Goal: Check status: Check status

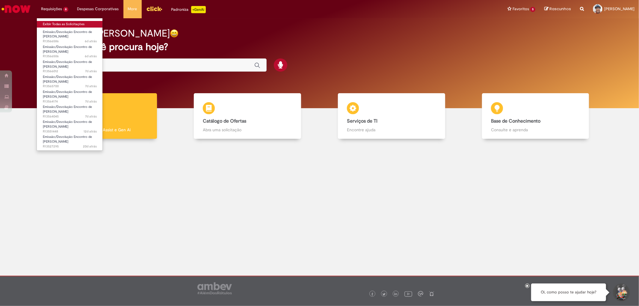
click at [67, 23] on link "Exibir Todas as Solicitações" at bounding box center [70, 24] width 66 height 7
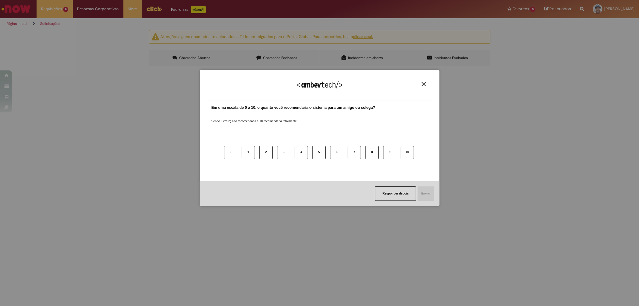
click at [425, 84] on img "Close" at bounding box center [424, 84] width 4 height 4
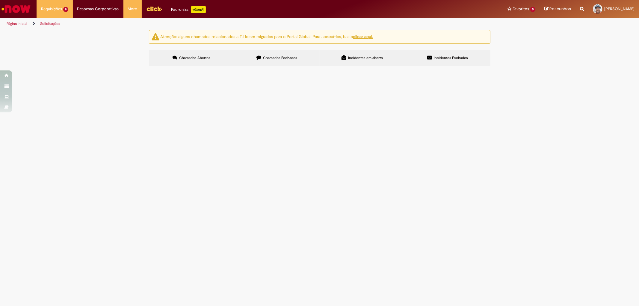
click at [0, 0] on span "R13566586" at bounding box center [0, 0] width 0 height 0
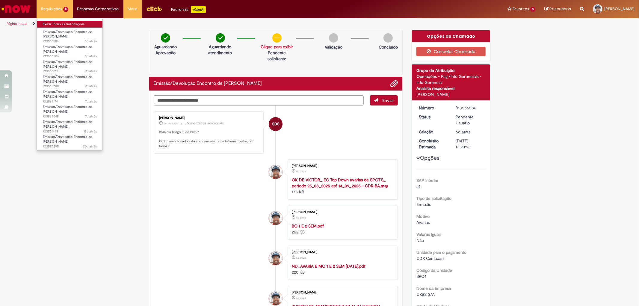
click at [67, 24] on link "Exibir Todas as Solicitações" at bounding box center [70, 24] width 66 height 7
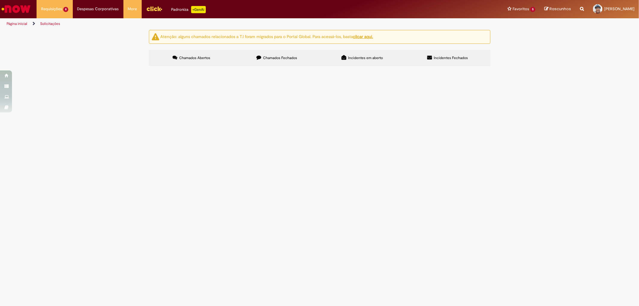
click at [0, 0] on span "R13527295" at bounding box center [0, 0] width 0 height 0
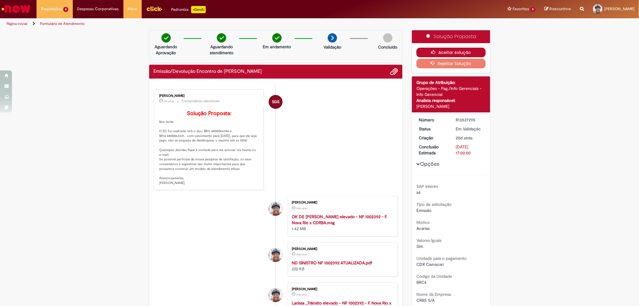
click at [443, 52] on button "Aceitar solução" at bounding box center [450, 53] width 69 height 10
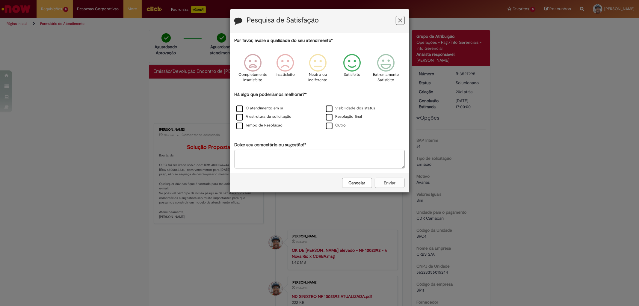
drag, startPoint x: 354, startPoint y: 64, endPoint x: 347, endPoint y: 74, distance: 12.6
click at [358, 61] on icon "Feedback" at bounding box center [352, 63] width 22 height 18
drag, startPoint x: 238, startPoint y: 124, endPoint x: 241, endPoint y: 131, distance: 7.1
click at [238, 125] on label "Tempo de Resolução" at bounding box center [259, 126] width 46 height 6
click at [391, 181] on button "Enviar" at bounding box center [390, 183] width 30 height 10
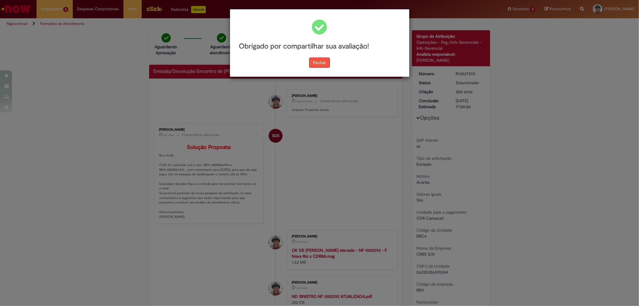
click at [321, 64] on button "Fechar" at bounding box center [319, 63] width 21 height 10
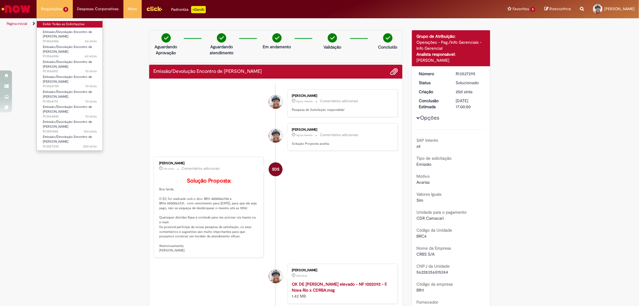
click at [65, 26] on link "Exibir Todas as Solicitações" at bounding box center [70, 24] width 66 height 7
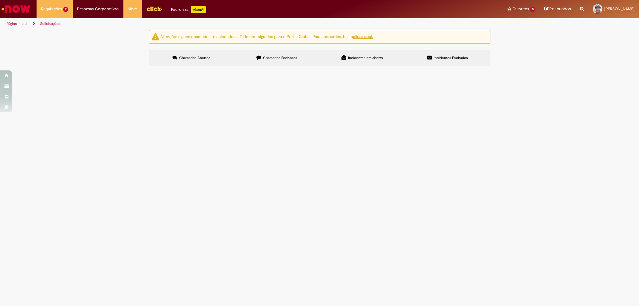
click at [0, 0] on span "R13551448" at bounding box center [0, 0] width 0 height 0
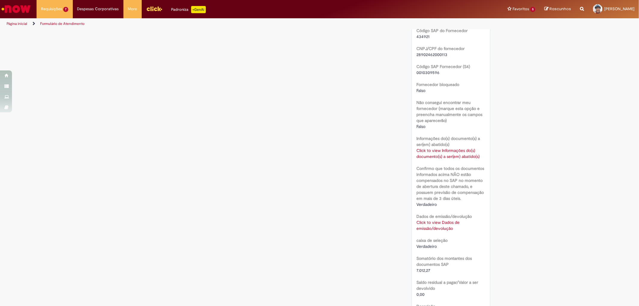
scroll to position [233, 0]
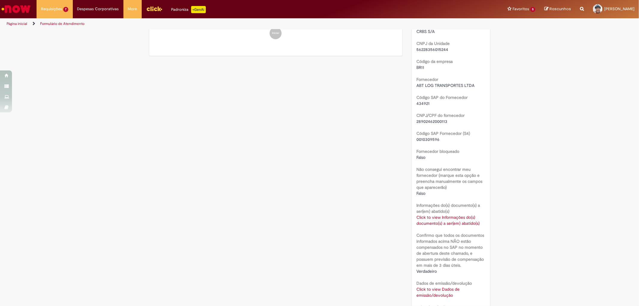
click at [424, 220] on link "Click to view Informações do(s) documento(s) a ser(em) abatido(s)" at bounding box center [447, 220] width 63 height 11
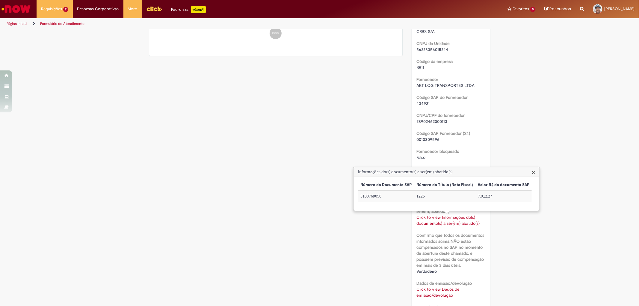
click at [347, 233] on div "Verificar Código de Barras Aguardando Aprovação Aguardando atendimento Em andam…" at bounding box center [319, 160] width 351 height 726
click at [424, 294] on link "Click to view Dados de emissão/devolução" at bounding box center [437, 291] width 43 height 11
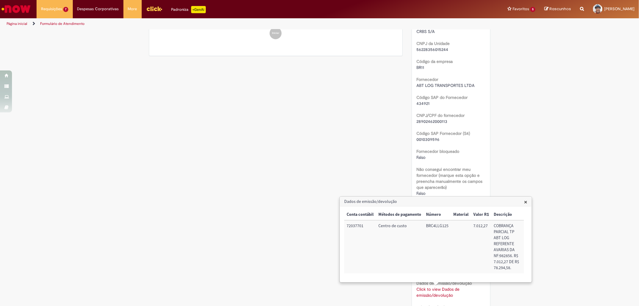
click at [526, 201] on span "×" at bounding box center [525, 202] width 3 height 8
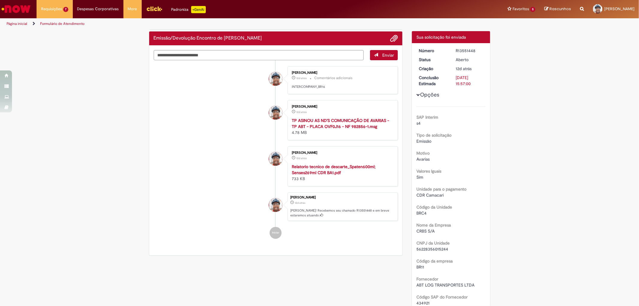
scroll to position [0, 0]
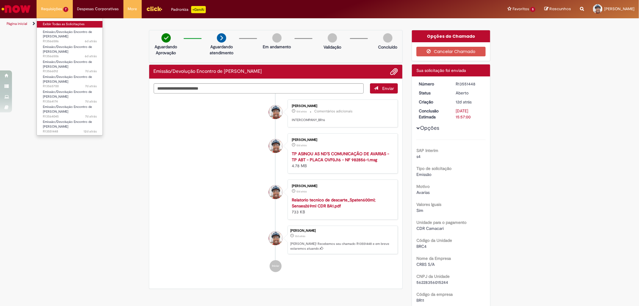
click at [63, 22] on link "Exibir Todas as Solicitações" at bounding box center [70, 24] width 66 height 7
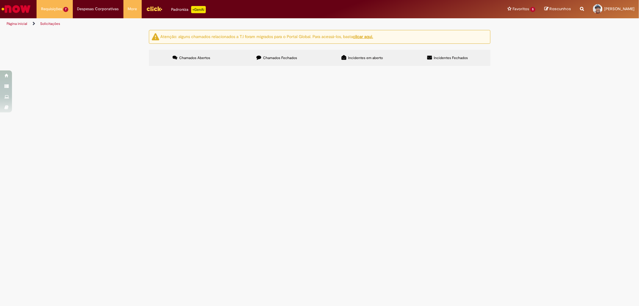
click at [0, 0] on span "R13564045" at bounding box center [0, 0] width 0 height 0
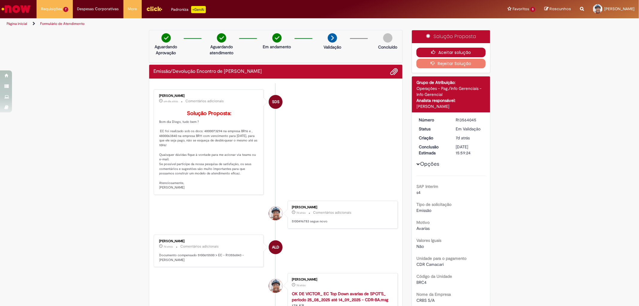
click at [443, 53] on button "Aceitar solução" at bounding box center [450, 53] width 69 height 10
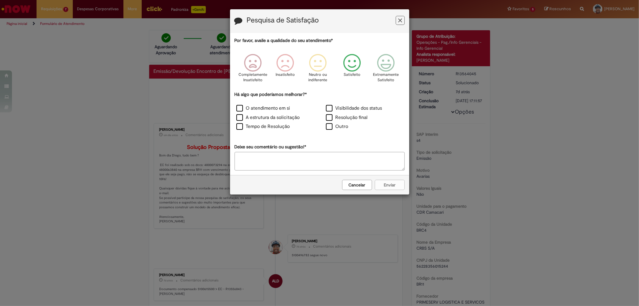
click at [355, 68] on icon "Feedback" at bounding box center [352, 63] width 22 height 18
click at [244, 124] on label "Tempo de Resolução" at bounding box center [263, 126] width 54 height 7
click at [384, 181] on button "Enviar" at bounding box center [390, 185] width 30 height 10
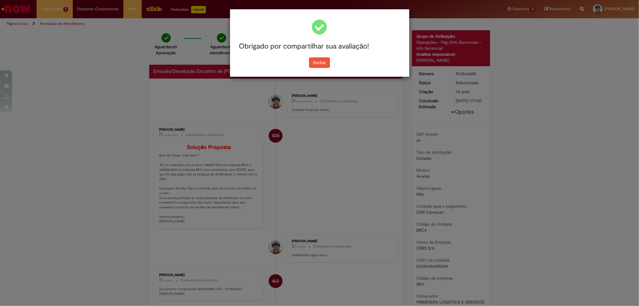
click at [321, 61] on button "Fechar" at bounding box center [319, 63] width 21 height 10
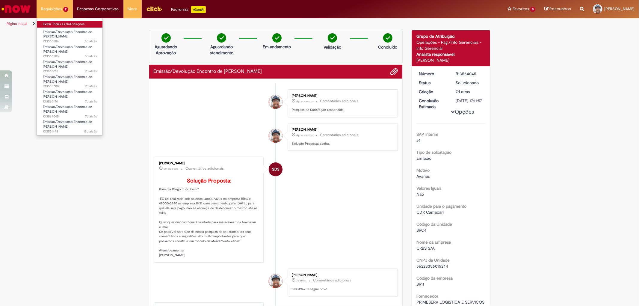
click at [59, 23] on link "Exibir Todas as Solicitações" at bounding box center [70, 24] width 66 height 7
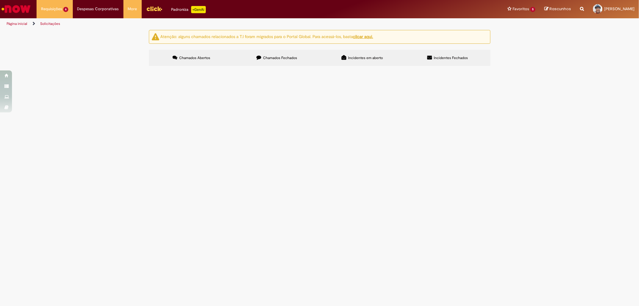
click at [0, 0] on span "R13565700" at bounding box center [0, 0] width 0 height 0
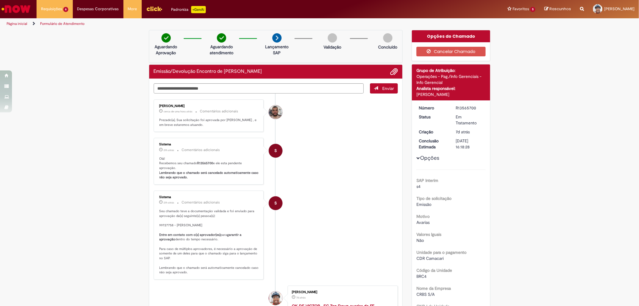
drag, startPoint x: 453, startPoint y: 106, endPoint x: 476, endPoint y: 106, distance: 22.5
click at [476, 106] on div "R13565700" at bounding box center [470, 108] width 28 height 6
copy div "R13565700"
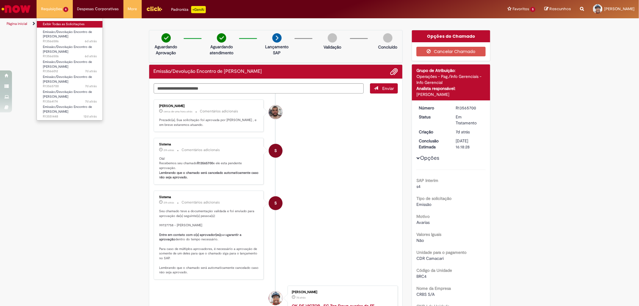
click at [58, 25] on link "Exibir Todas as Solicitações" at bounding box center [70, 24] width 66 height 7
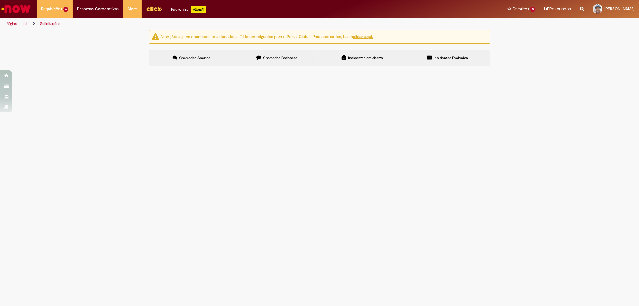
click at [0, 0] on span "R13551448" at bounding box center [0, 0] width 0 height 0
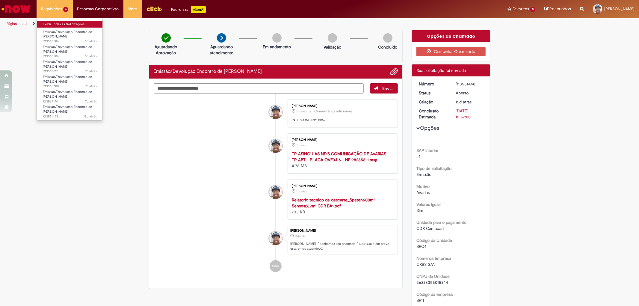
click at [62, 24] on link "Exibir Todas as Solicitações" at bounding box center [70, 24] width 66 height 7
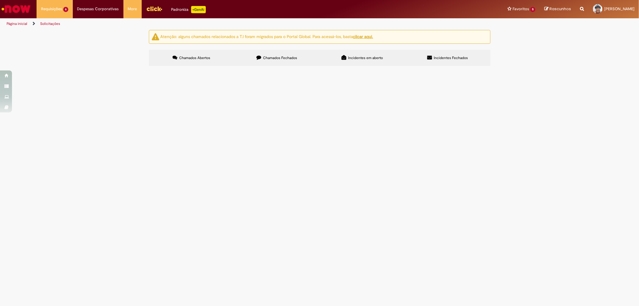
click at [0, 0] on span "R13564174" at bounding box center [0, 0] width 0 height 0
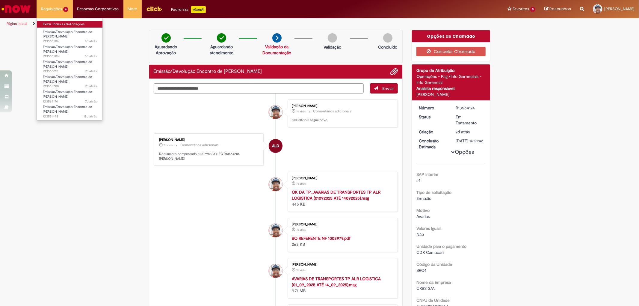
click at [68, 21] on link "Exibir Todas as Solicitações" at bounding box center [70, 24] width 66 height 7
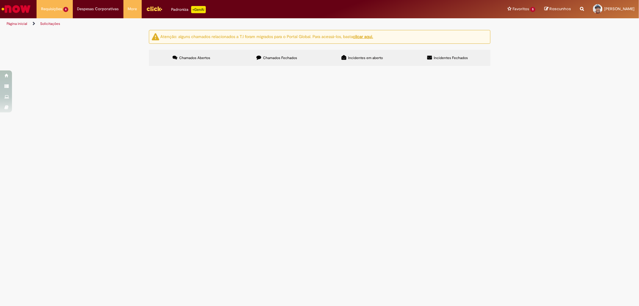
click at [0, 0] on span "R13565700" at bounding box center [0, 0] width 0 height 0
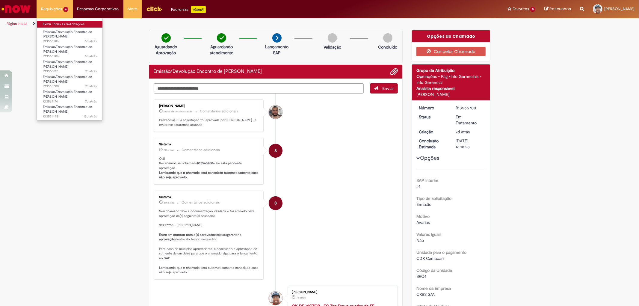
click at [58, 22] on link "Exibir Todas as Solicitações" at bounding box center [70, 24] width 66 height 7
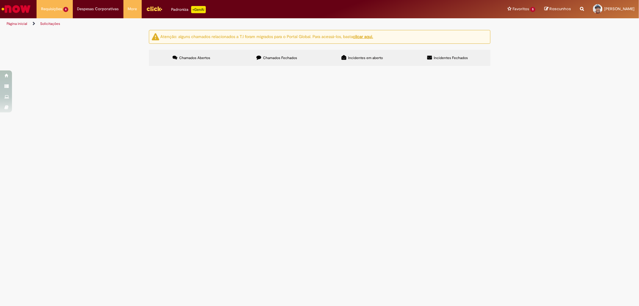
click at [0, 0] on span "R13566586" at bounding box center [0, 0] width 0 height 0
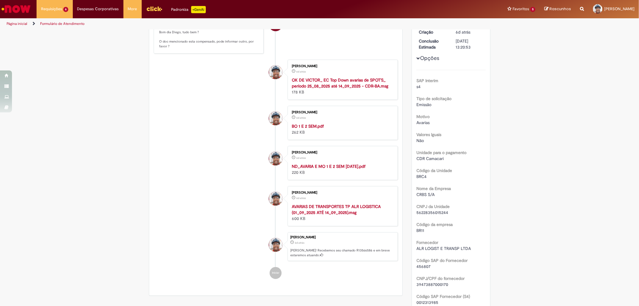
scroll to position [133, 0]
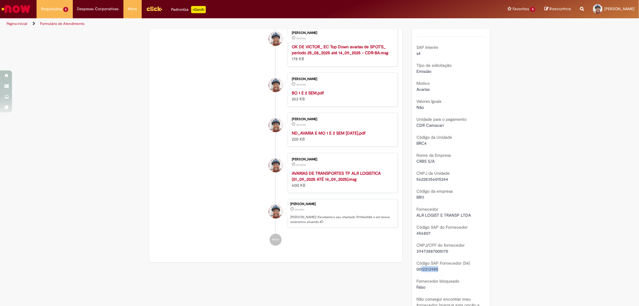
drag, startPoint x: 436, startPoint y: 267, endPoint x: 419, endPoint y: 267, distance: 17.4
click at [419, 267] on div "0012313985" at bounding box center [450, 269] width 69 height 6
copy span "12313985"
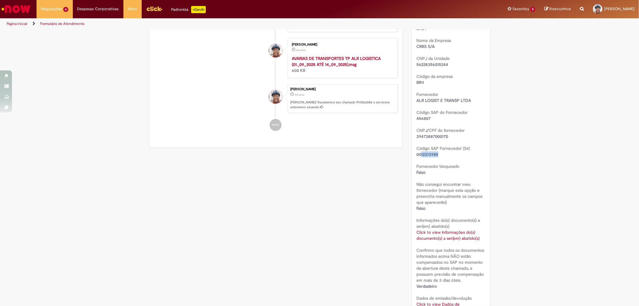
scroll to position [215, 0]
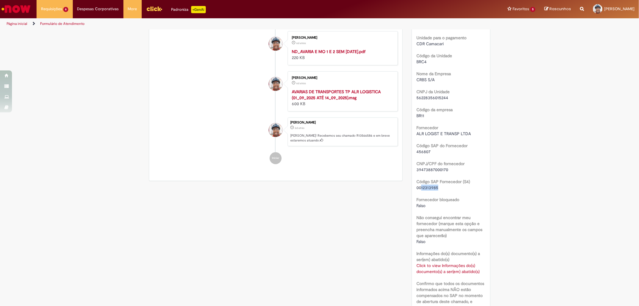
click at [439, 270] on link "Click to view Informações do(s) documento(s) a ser(em) abatido(s)" at bounding box center [447, 268] width 63 height 11
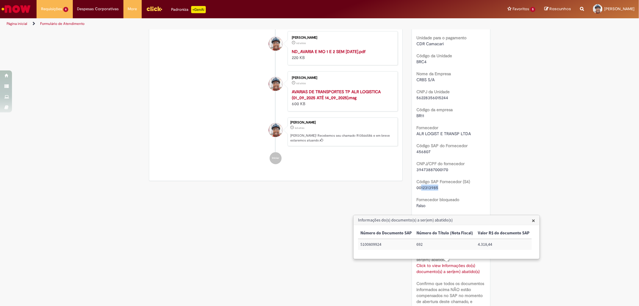
click at [532, 220] on span "×" at bounding box center [533, 220] width 3 height 8
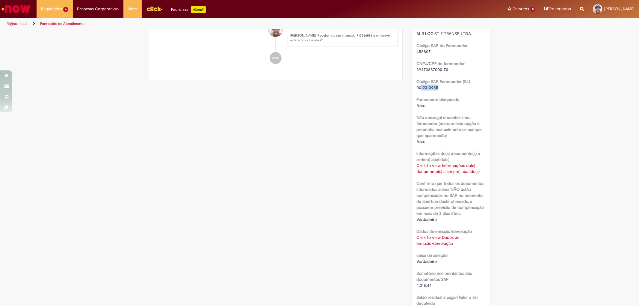
scroll to position [281, 0]
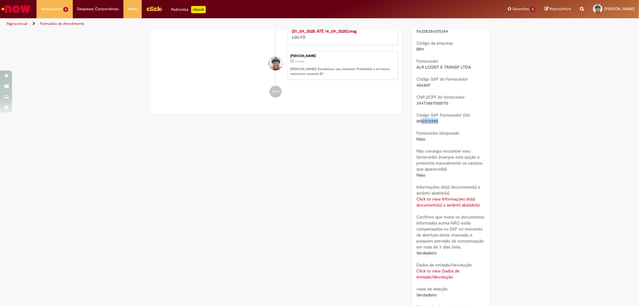
click at [427, 274] on link "Click to view Dados de emissão/devolução" at bounding box center [437, 273] width 43 height 11
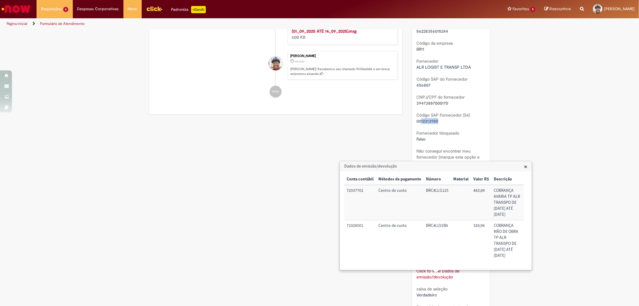
click at [524, 167] on span "×" at bounding box center [525, 166] width 3 height 8
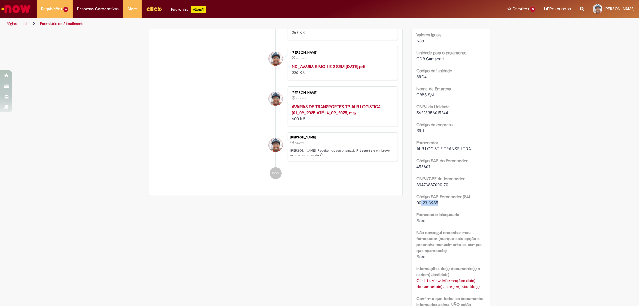
scroll to position [0, 0]
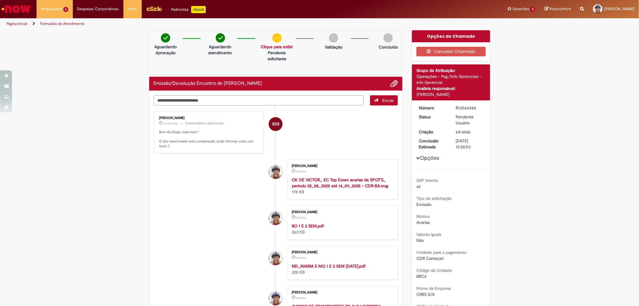
click at [202, 101] on textarea "Digite sua mensagem aqui..." at bounding box center [259, 100] width 210 height 10
paste textarea "**********"
type textarea "**********"
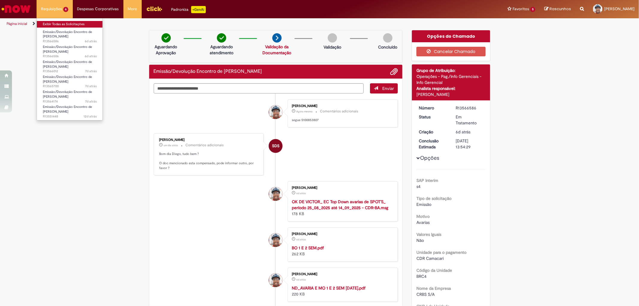
click at [61, 24] on link "Exibir Todas as Solicitações" at bounding box center [70, 24] width 66 height 7
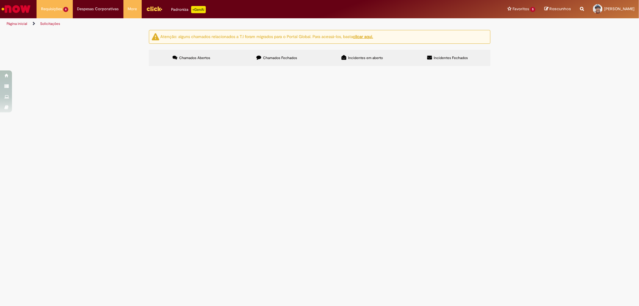
click at [0, 0] on span "R13566506" at bounding box center [0, 0] width 0 height 0
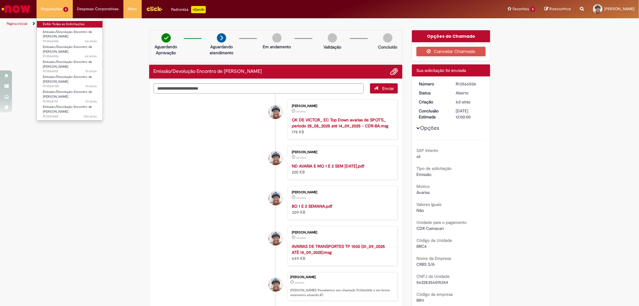
click at [64, 23] on link "Exibir Todas as Solicitações" at bounding box center [70, 24] width 66 height 7
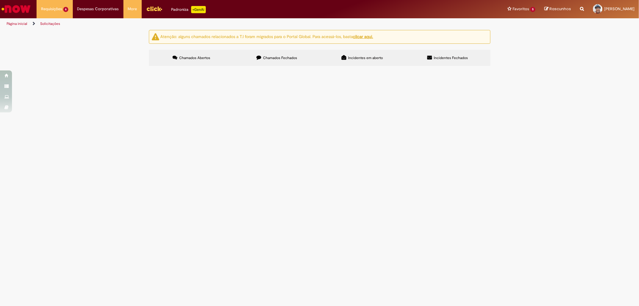
click at [0, 0] on span "R13566012" at bounding box center [0, 0] width 0 height 0
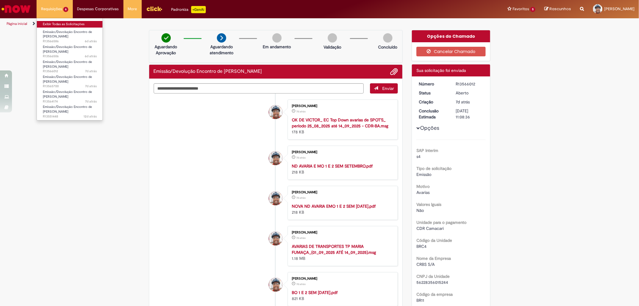
click at [63, 22] on link "Exibir Todas as Solicitações" at bounding box center [70, 24] width 66 height 7
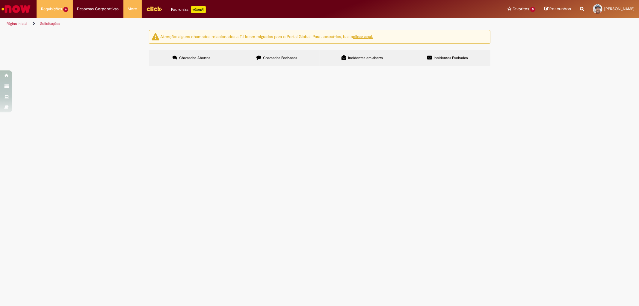
click at [0, 0] on span "R13565700" at bounding box center [0, 0] width 0 height 0
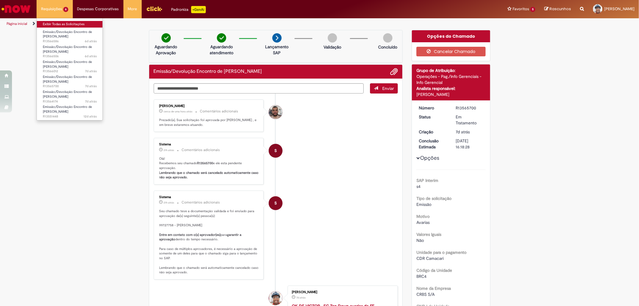
click at [59, 24] on link "Exibir Todas as Solicitações" at bounding box center [70, 24] width 66 height 7
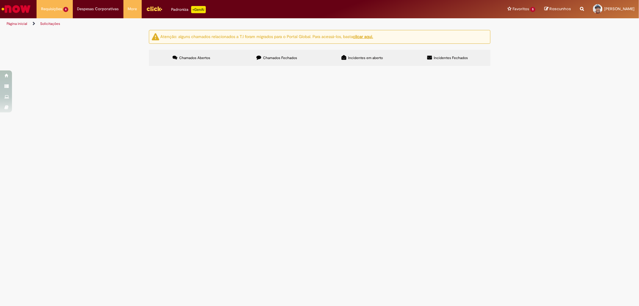
click at [0, 0] on span "R13564174" at bounding box center [0, 0] width 0 height 0
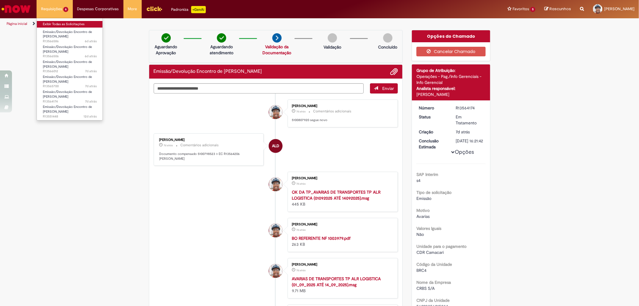
click at [61, 23] on link "Exibir Todas as Solicitações" at bounding box center [70, 24] width 66 height 7
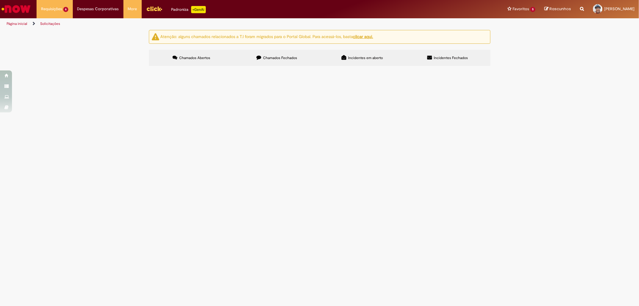
click at [0, 0] on span "R13551448" at bounding box center [0, 0] width 0 height 0
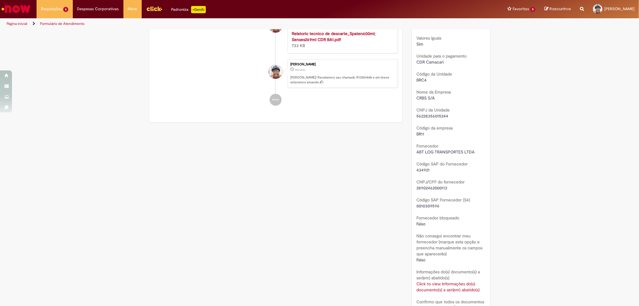
scroll to position [266, 0]
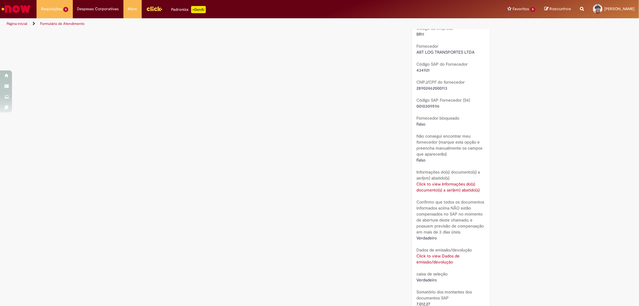
click at [428, 256] on link "Click to view Dados de emissão/devolução" at bounding box center [437, 258] width 43 height 11
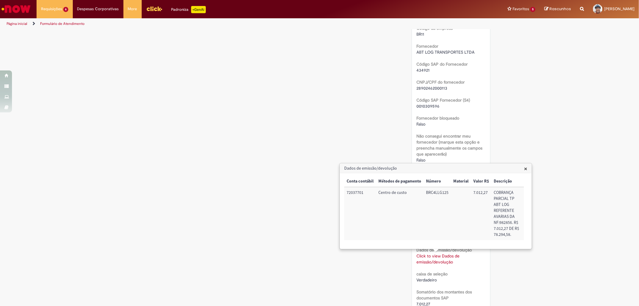
click at [277, 186] on div "Verificar Código de Barras Aguardando Aprovação Aguardando atendimento Em andam…" at bounding box center [319, 127] width 351 height 726
drag, startPoint x: 526, startPoint y: 169, endPoint x: 510, endPoint y: 167, distance: 16.3
click at [526, 169] on span "×" at bounding box center [525, 168] width 3 height 8
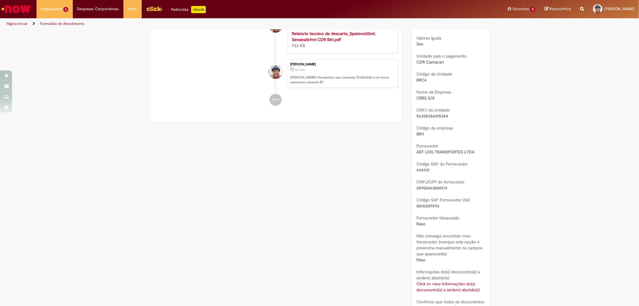
scroll to position [0, 0]
